Goal: Task Accomplishment & Management: Use online tool/utility

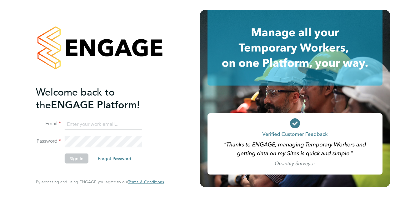
type input "julied0407@gmail.com"
click at [81, 159] on button "Sign In" at bounding box center [77, 158] width 24 height 10
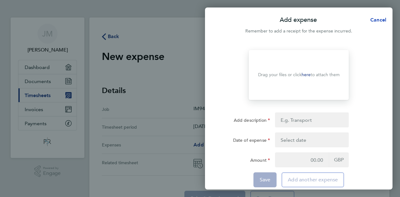
click at [379, 21] on span "Cancel" at bounding box center [377, 20] width 18 height 6
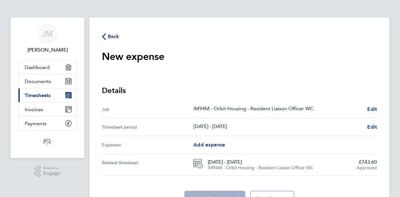
click at [105, 39] on icon "button" at bounding box center [104, 36] width 4 height 7
